Goal: Task Accomplishment & Management: Complete application form

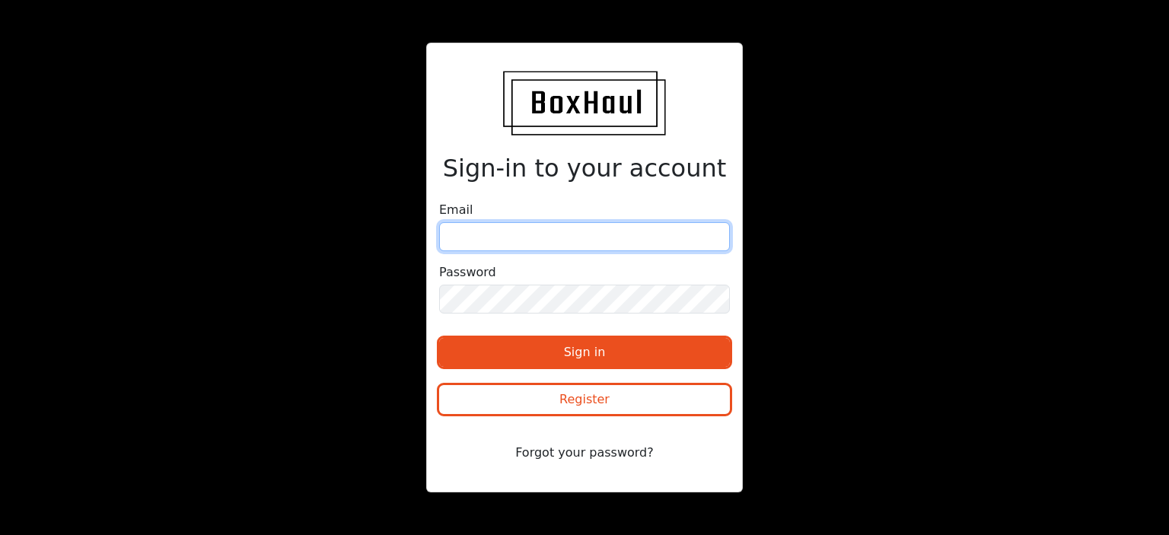
click at [500, 237] on input "email" at bounding box center [584, 236] width 291 height 29
type input "[EMAIL_ADDRESS][DOMAIN_NAME]"
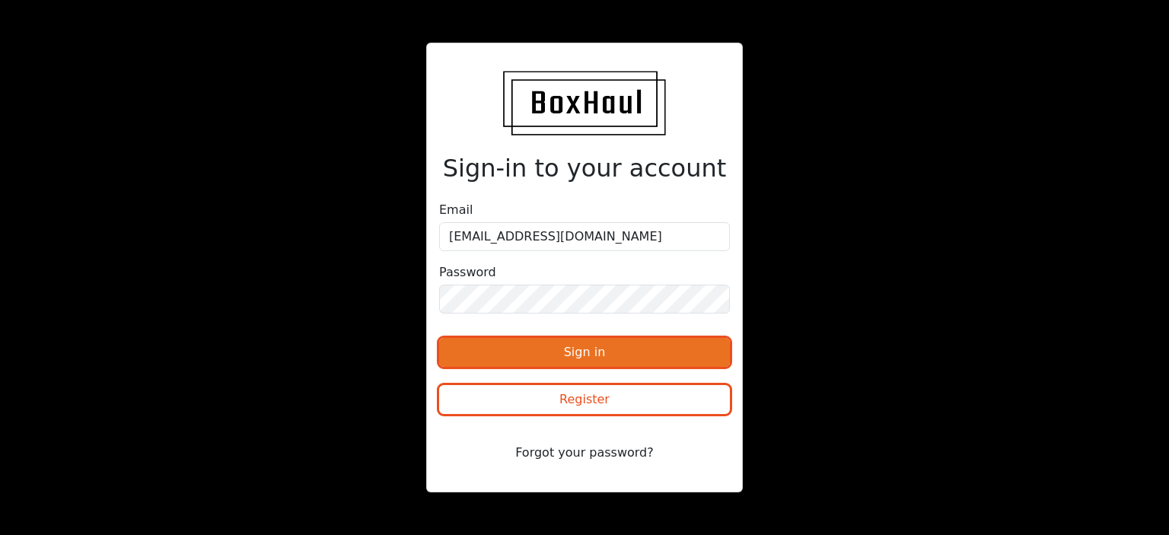
click at [529, 355] on button "Sign in" at bounding box center [584, 352] width 291 height 29
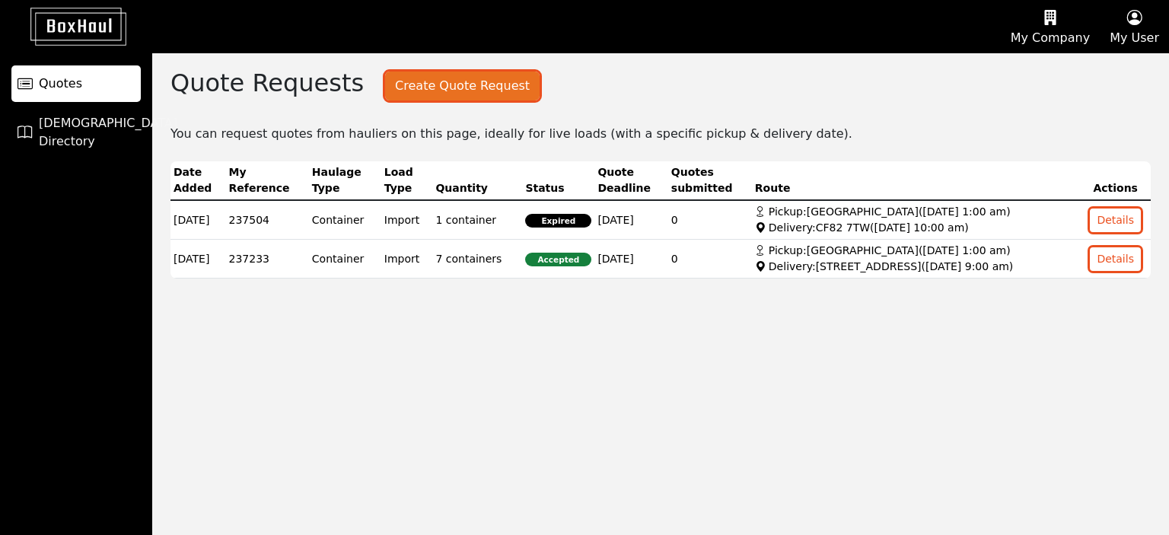
click at [447, 85] on button "Create Quote Request" at bounding box center [462, 86] width 154 height 29
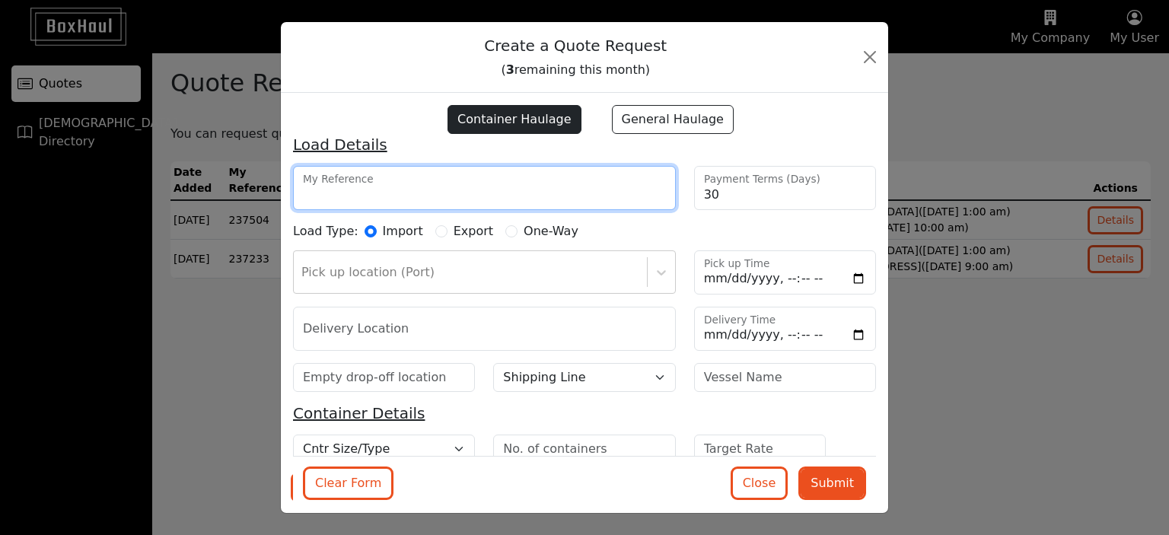
click at [373, 191] on input "My Reference" at bounding box center [484, 188] width 383 height 44
type input "241254"
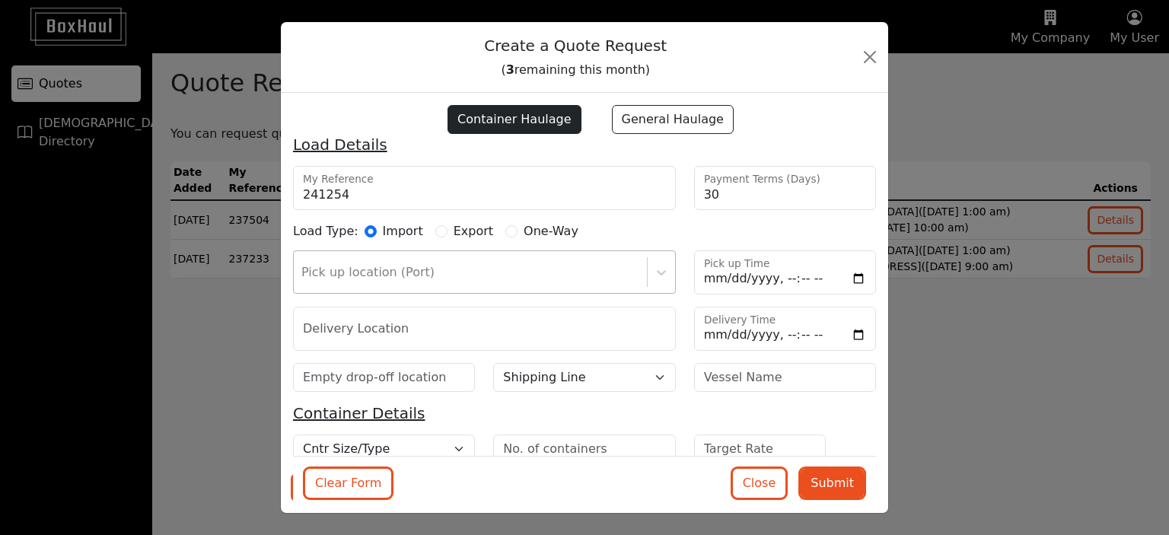
click at [510, 263] on div "Pick up location (Port)" at bounding box center [470, 272] width 353 height 27
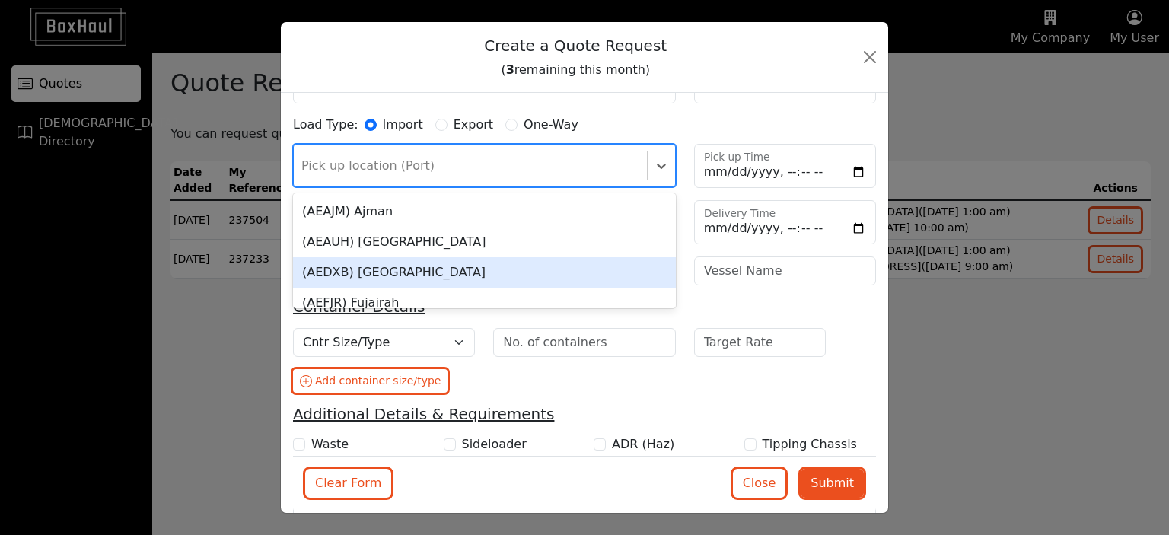
scroll to position [113, 0]
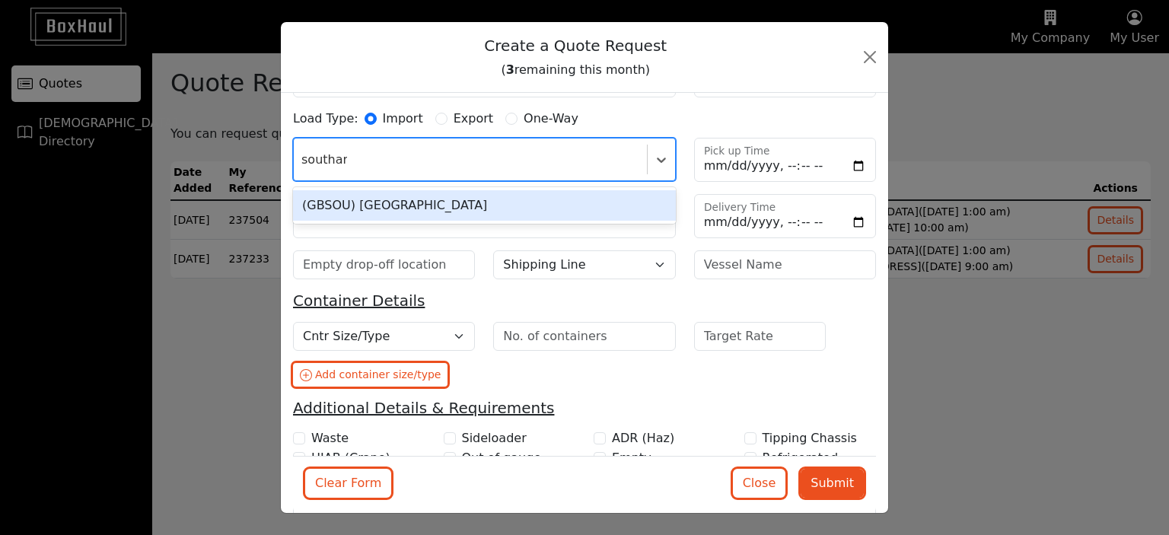
type input "southamp"
click at [382, 205] on div "(GBSOU) [GEOGRAPHIC_DATA]" at bounding box center [484, 205] width 383 height 30
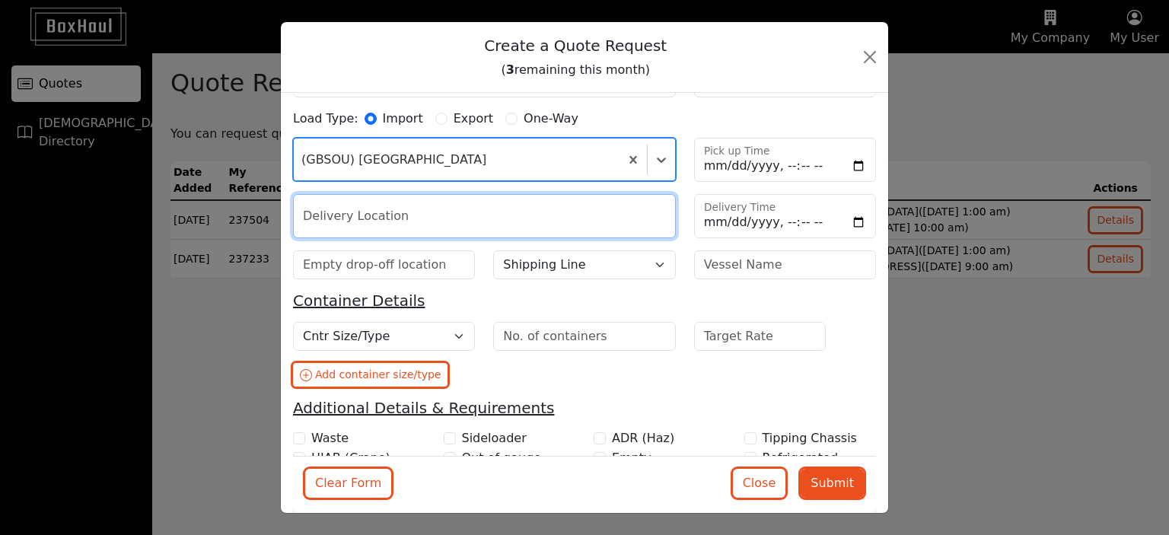
click at [360, 211] on input "text" at bounding box center [484, 216] width 383 height 44
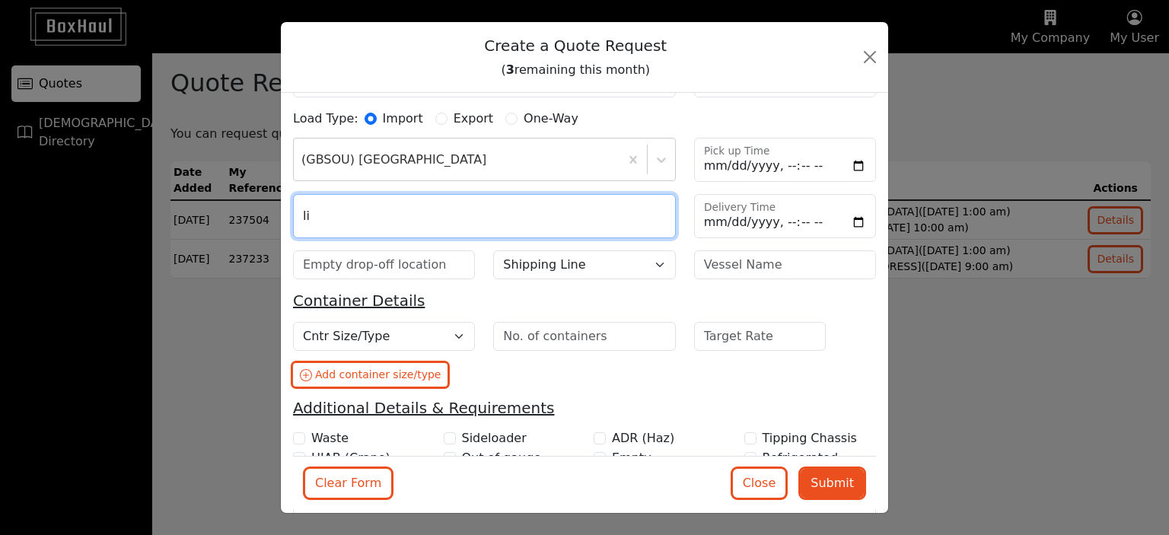
type input "l"
paste input "GU30 7DR"
type input "GU30 7DR"
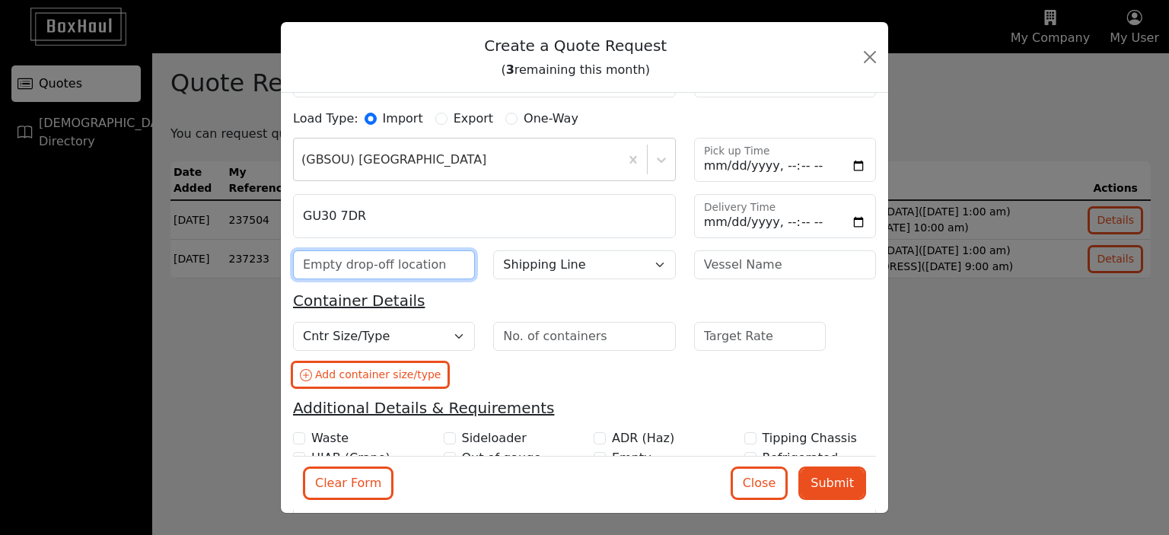
click at [369, 265] on input "text" at bounding box center [384, 264] width 182 height 29
type input "[GEOGRAPHIC_DATA]"
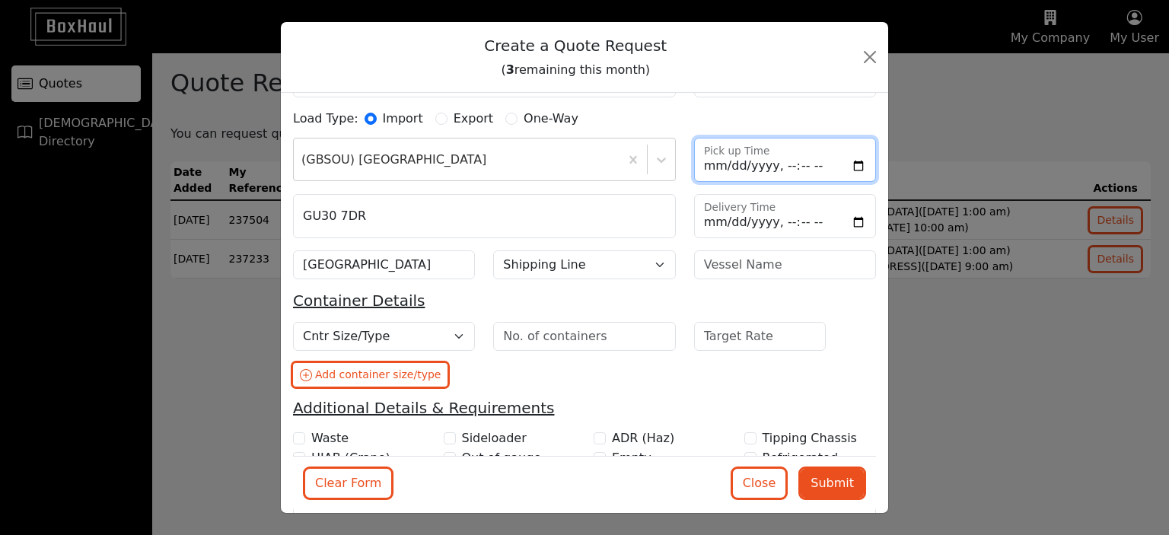
click at [715, 157] on input "Pick up Time" at bounding box center [785, 160] width 182 height 44
click at [846, 157] on input "Pick up Time" at bounding box center [785, 160] width 182 height 44
click at [808, 107] on div "30 Payment Terms (Days)" at bounding box center [785, 81] width 200 height 56
click at [779, 227] on input "Delivery Time" at bounding box center [785, 216] width 182 height 44
click at [850, 223] on input "Delivery Time" at bounding box center [785, 216] width 182 height 44
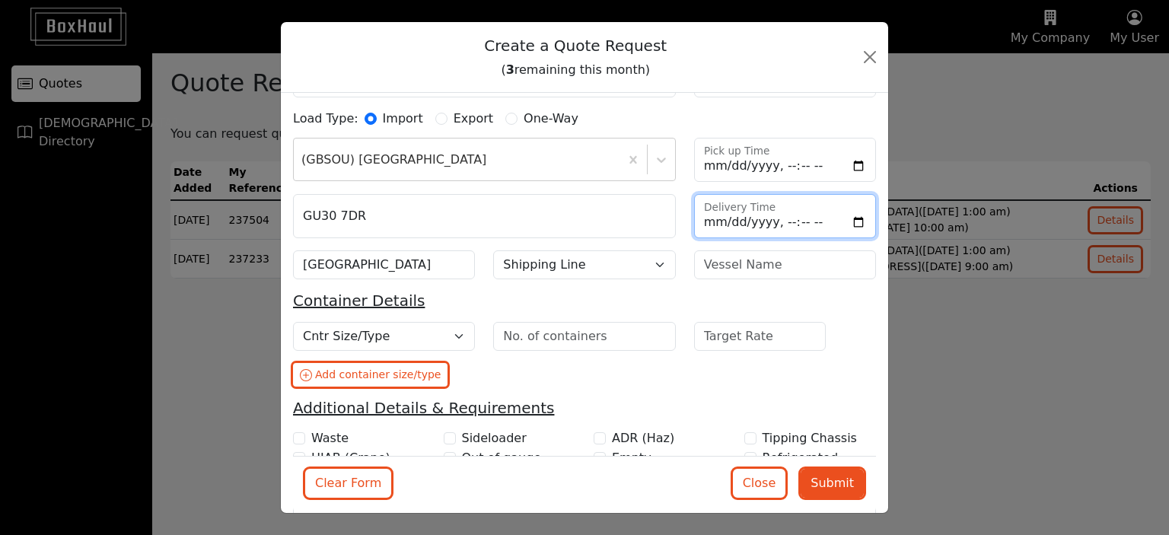
click at [844, 220] on input "Delivery Time" at bounding box center [785, 216] width 182 height 44
type input "[DATE]T10:00"
click at [777, 110] on div "Load Type: Import Export One-Way" at bounding box center [584, 121] width 601 height 22
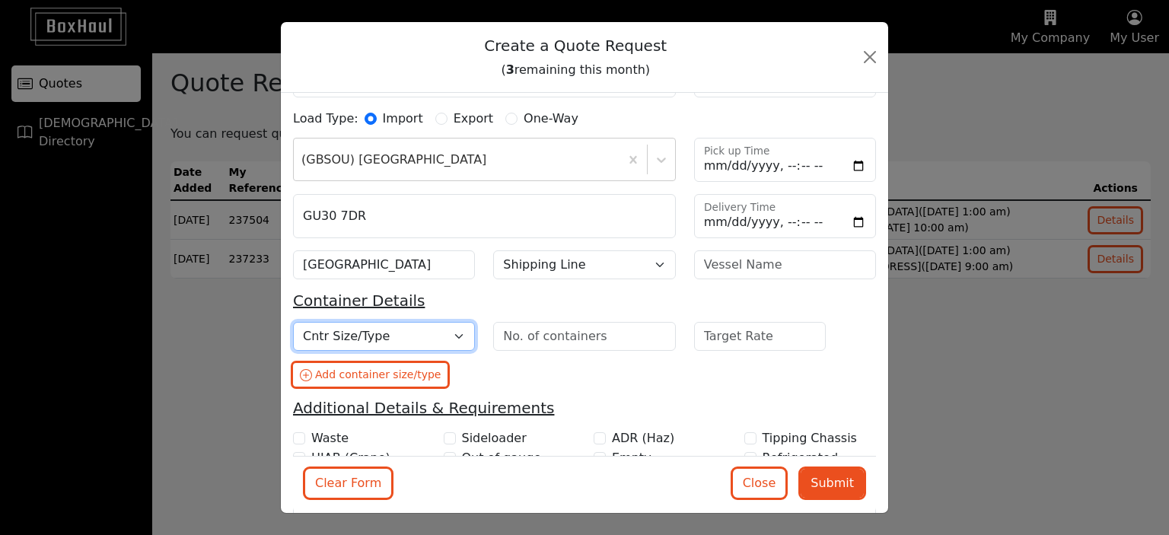
click at [443, 334] on select "Cntr Size/Type 20DC 40DC 40HC 45HC 40HCRF (Live) 40HCRF (NOR) 20TK 20OT 40OT 40…" at bounding box center [384, 336] width 182 height 29
click at [436, 334] on select "Cntr Size/Type 20DC 40DC 40HC 45HC 40HCRF (Live) 40HCRF (NOR) 20TK 20OT 40OT 40…" at bounding box center [384, 336] width 182 height 29
select select "40HC"
click at [293, 322] on select "Cntr Size/Type 20DC 40DC 40HC 45HC 40HCRF (Live) 40HCRF (NOR) 20TK 20OT 40OT 40…" at bounding box center [384, 336] width 182 height 29
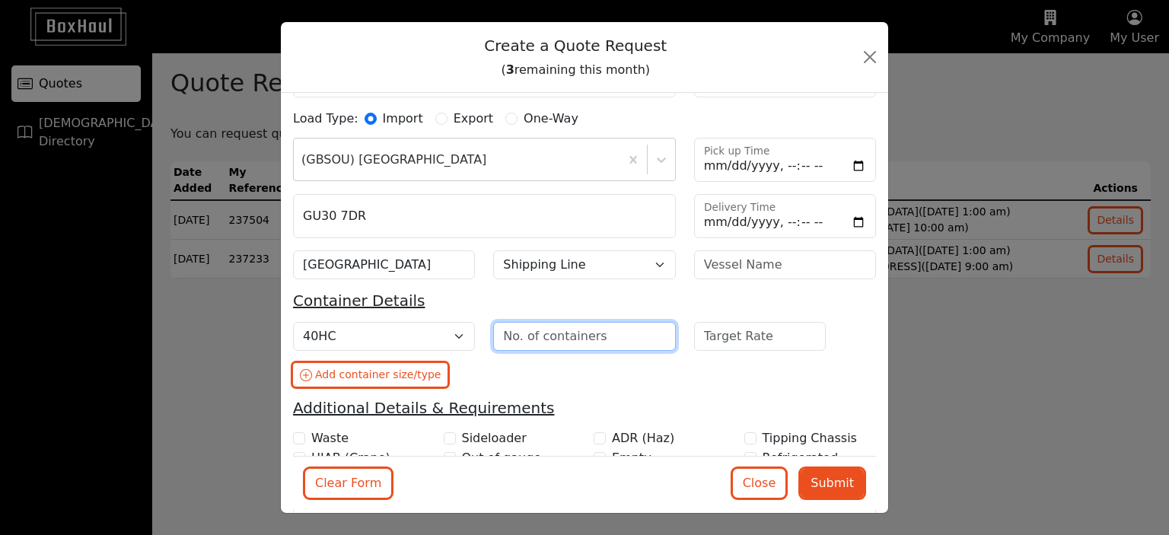
click at [542, 336] on input "number" at bounding box center [584, 336] width 182 height 29
type input "1"
click at [628, 294] on h5 "Container Details" at bounding box center [584, 300] width 583 height 18
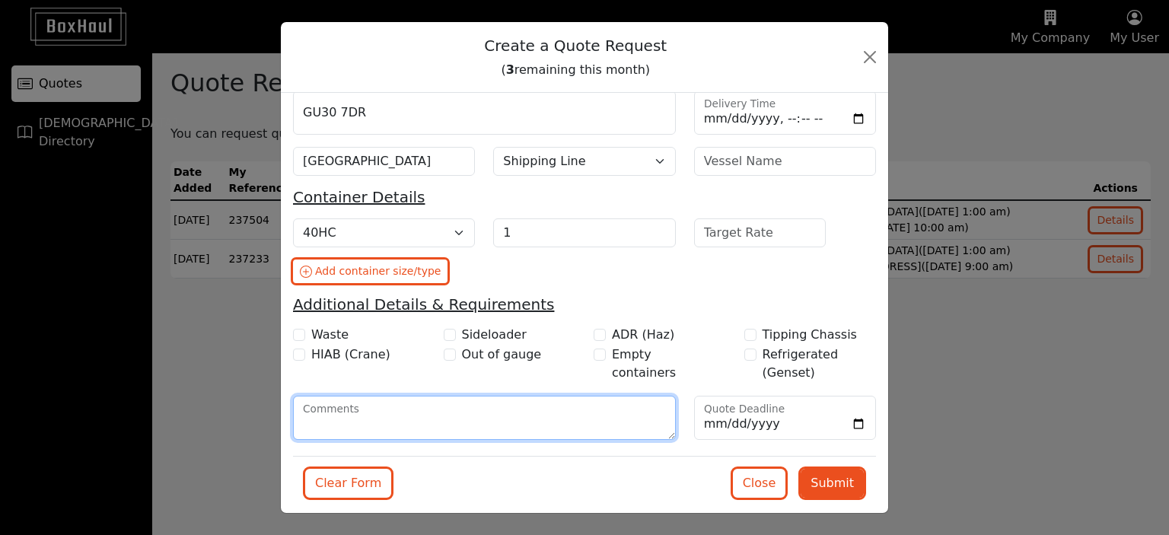
click at [460, 417] on textarea "Comments" at bounding box center [484, 418] width 383 height 44
type textarea "C"
type textarea "Other delivery times also accepted for [DATE], just need to get this covered AS…"
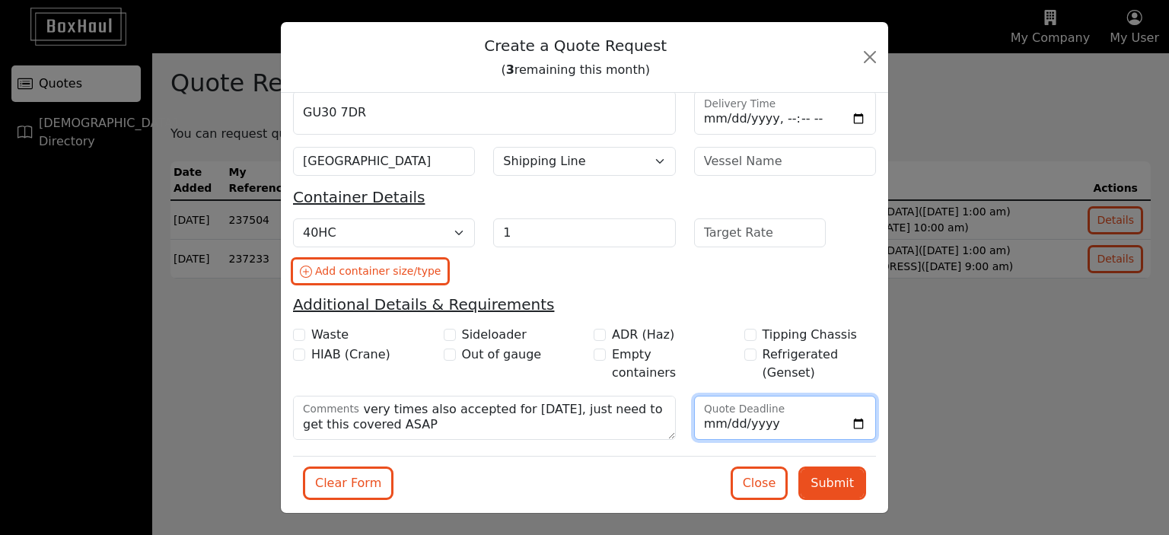
click at [764, 419] on input "Quote Deadline" at bounding box center [785, 418] width 182 height 44
click at [851, 425] on input "Quote Deadline" at bounding box center [785, 418] width 182 height 44
type input "[DATE]"
click at [822, 484] on button "Submit" at bounding box center [831, 483] width 63 height 29
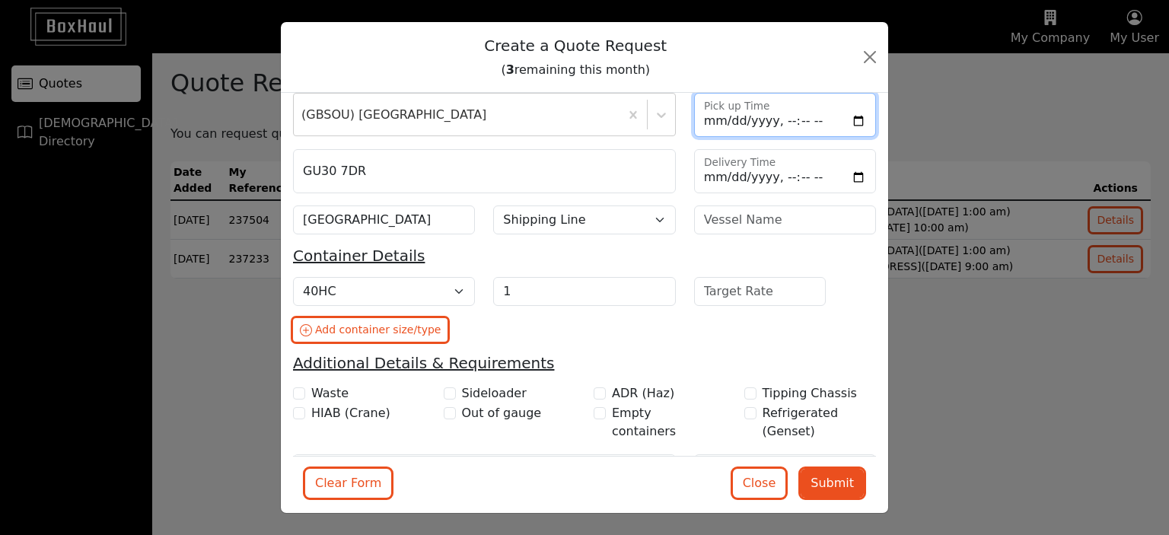
click at [848, 118] on input "Pick up Time" at bounding box center [785, 115] width 182 height 44
type input "[DATE]T00:00"
click at [840, 484] on button "Submit" at bounding box center [831, 483] width 63 height 29
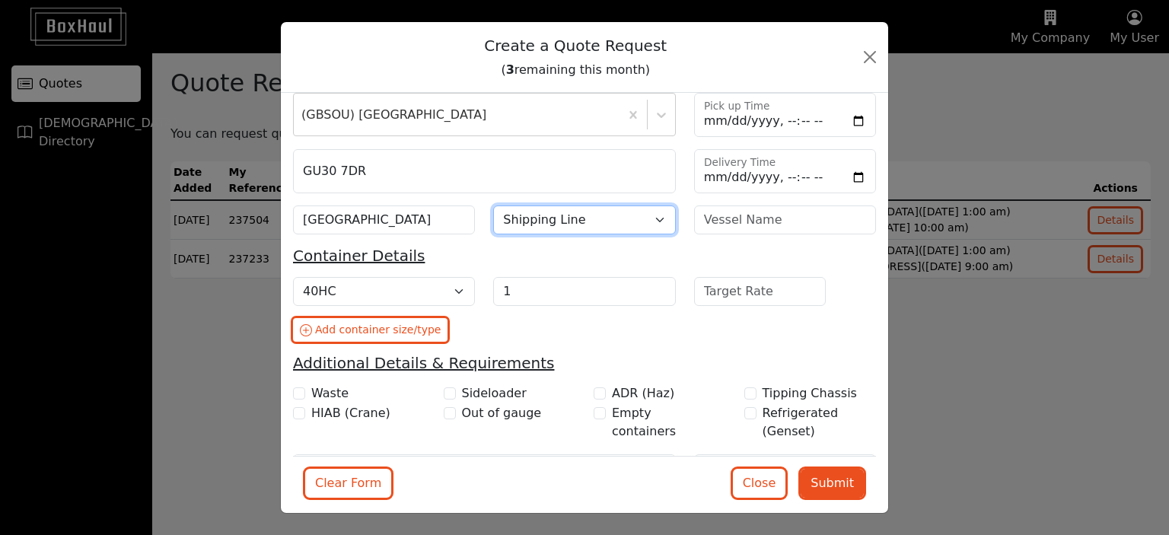
click at [627, 221] on select "Shipping Line [PERSON_NAME] Line CMA CGM COSCO DKT/SCI Evergreen Hapag [PERSON_…" at bounding box center [584, 219] width 182 height 29
select select "[PERSON_NAME]"
click at [493, 205] on select "Shipping Line [PERSON_NAME] Line CMA CGM COSCO DKT/SCI Evergreen Hapag [PERSON_…" at bounding box center [584, 219] width 182 height 29
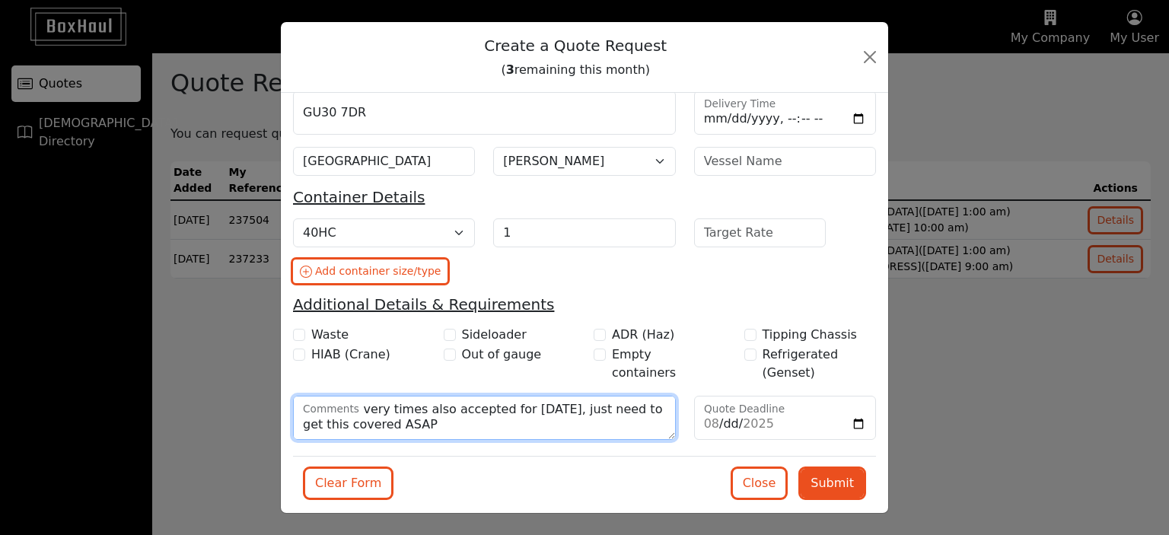
click at [453, 431] on textarea "Other delivery times also accepted for [DATE], just need to get this covered AS…" at bounding box center [484, 418] width 383 height 44
type textarea "Other delivery times also accepted for [DATE], just need to get this covered AS…"
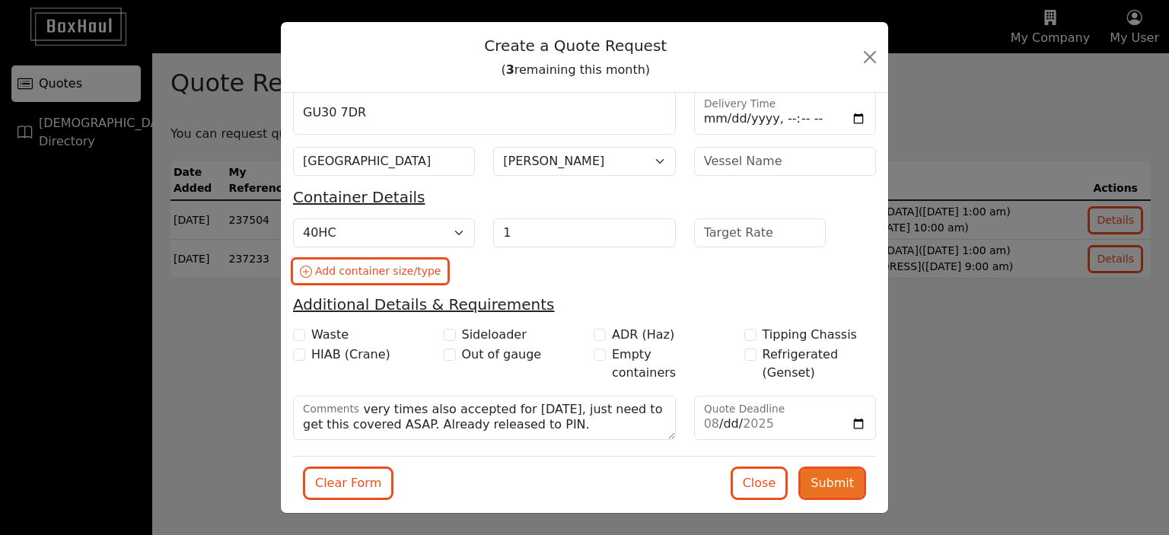
click at [832, 484] on button "Submit" at bounding box center [831, 483] width 63 height 29
click at [847, 418] on input "[DATE]" at bounding box center [785, 418] width 182 height 44
type input "[DATE]"
click at [825, 477] on button "Submit" at bounding box center [831, 483] width 63 height 29
